Goal: Use online tool/utility

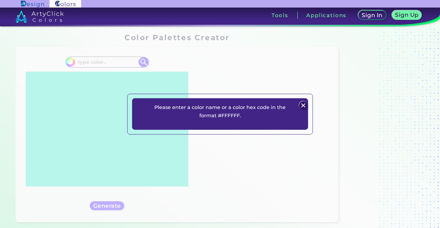
drag, startPoint x: 0, startPoint y: 0, endPoint x: 299, endPoint y: 99, distance: 314.8
click at [299, 99] on div "Please enter a color name or a color hex code in the format #FFFFFF. Plans Sign…" at bounding box center [220, 115] width 176 height 32
click at [304, 107] on img at bounding box center [303, 105] width 8 height 8
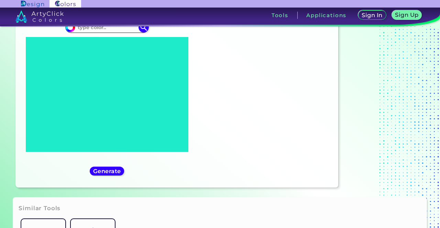
scroll to position [14, 0]
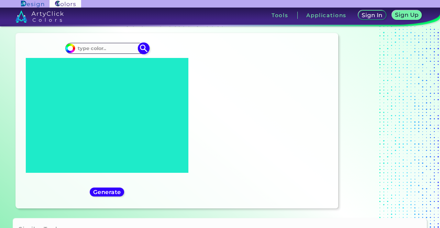
click at [97, 50] on input at bounding box center [107, 48] width 64 height 9
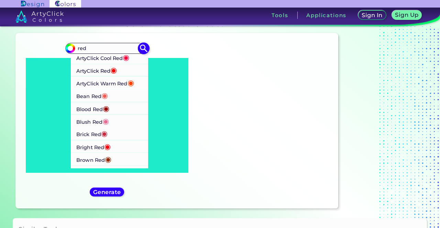
type input "red"
click at [119, 59] on p "ArtyClick Cool Red ◉" at bounding box center [102, 57] width 53 height 13
type input "#ff003f"
type input "#FF003F"
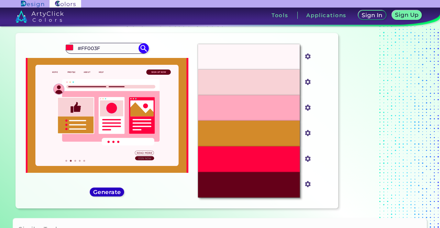
click at [97, 193] on h5 "Generate" at bounding box center [107, 192] width 29 height 6
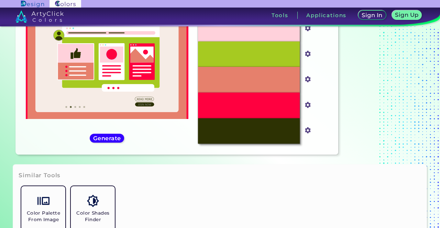
scroll to position [68, 0]
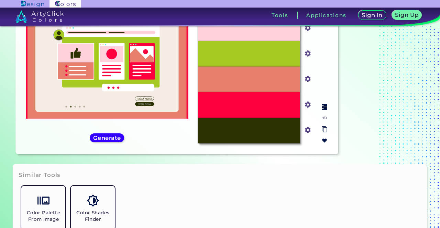
click at [309, 104] on input "#ff003f" at bounding box center [306, 104] width 9 height 9
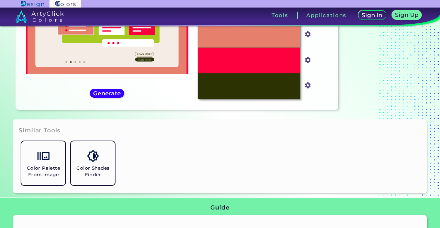
click at [207, 138] on div "Similar Tools Color Palette From Image Color Shades Finder" at bounding box center [219, 157] width 413 height 74
